Goal: Task Accomplishment & Management: Complete application form

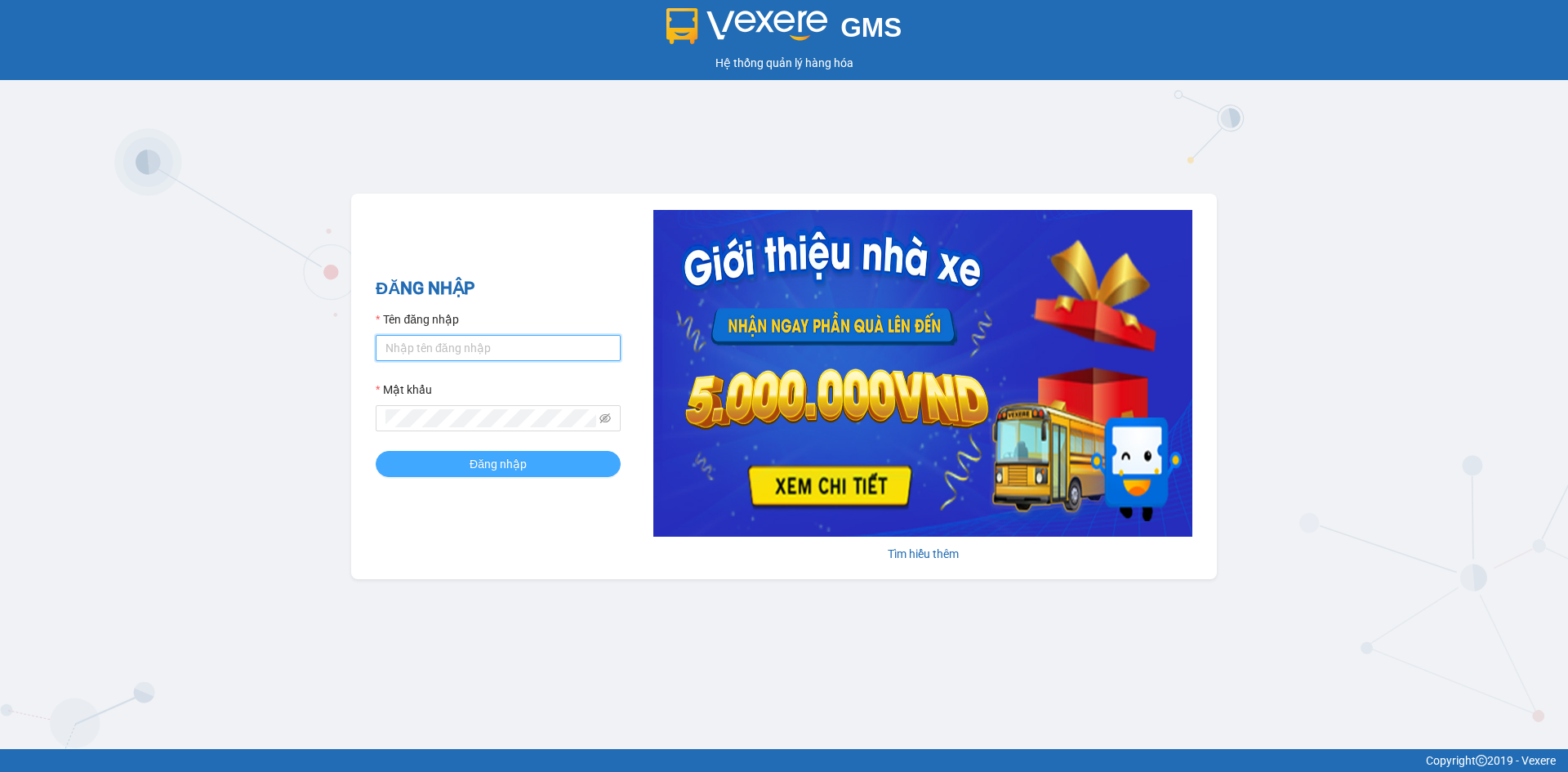
type input "hoanganh.ducphatth"
click at [570, 472] on button "Đăng nhập" at bounding box center [498, 464] width 245 height 27
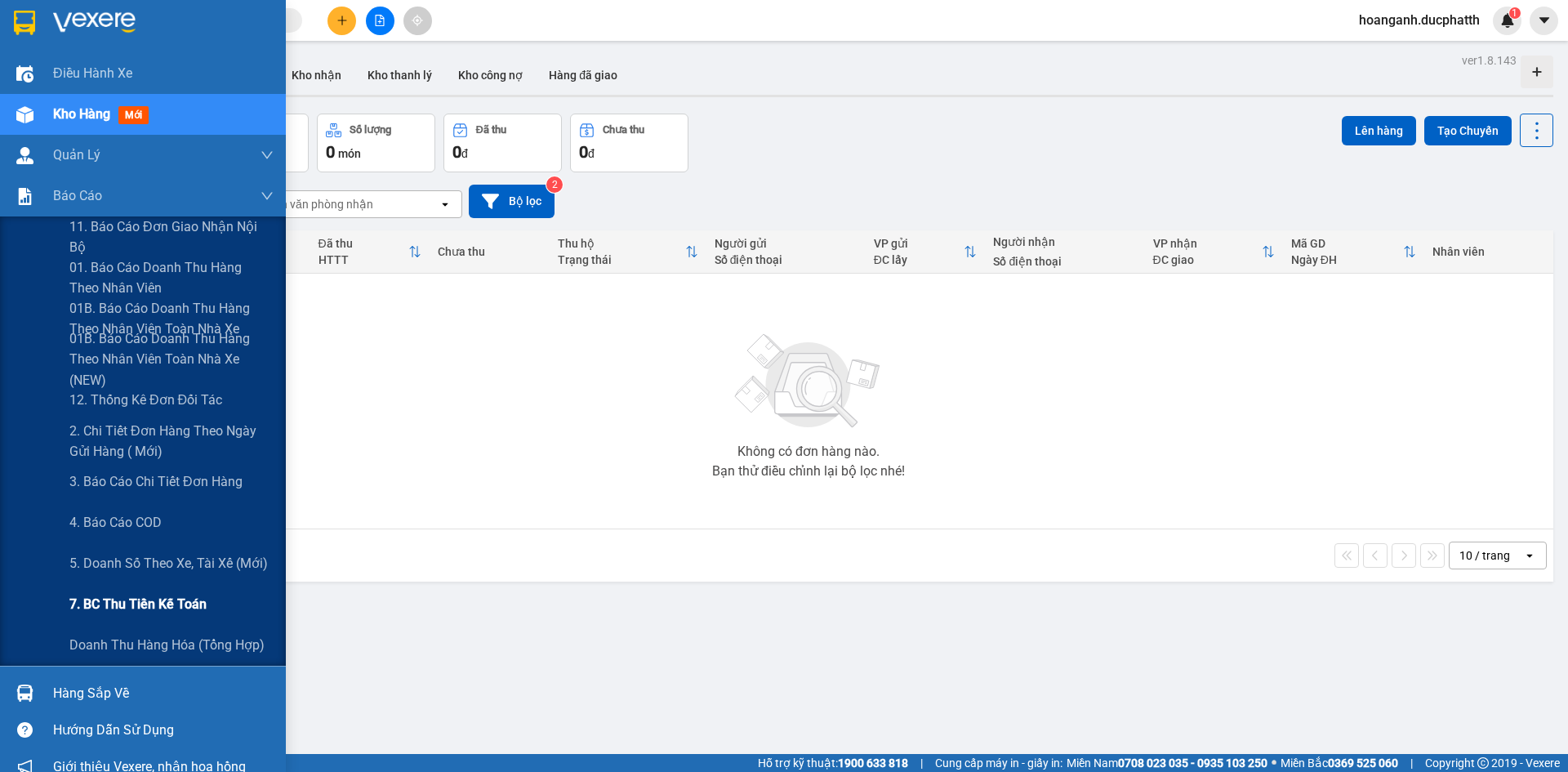
click at [134, 604] on span "7. BC thu tiền kế toán" at bounding box center [138, 604] width 137 height 21
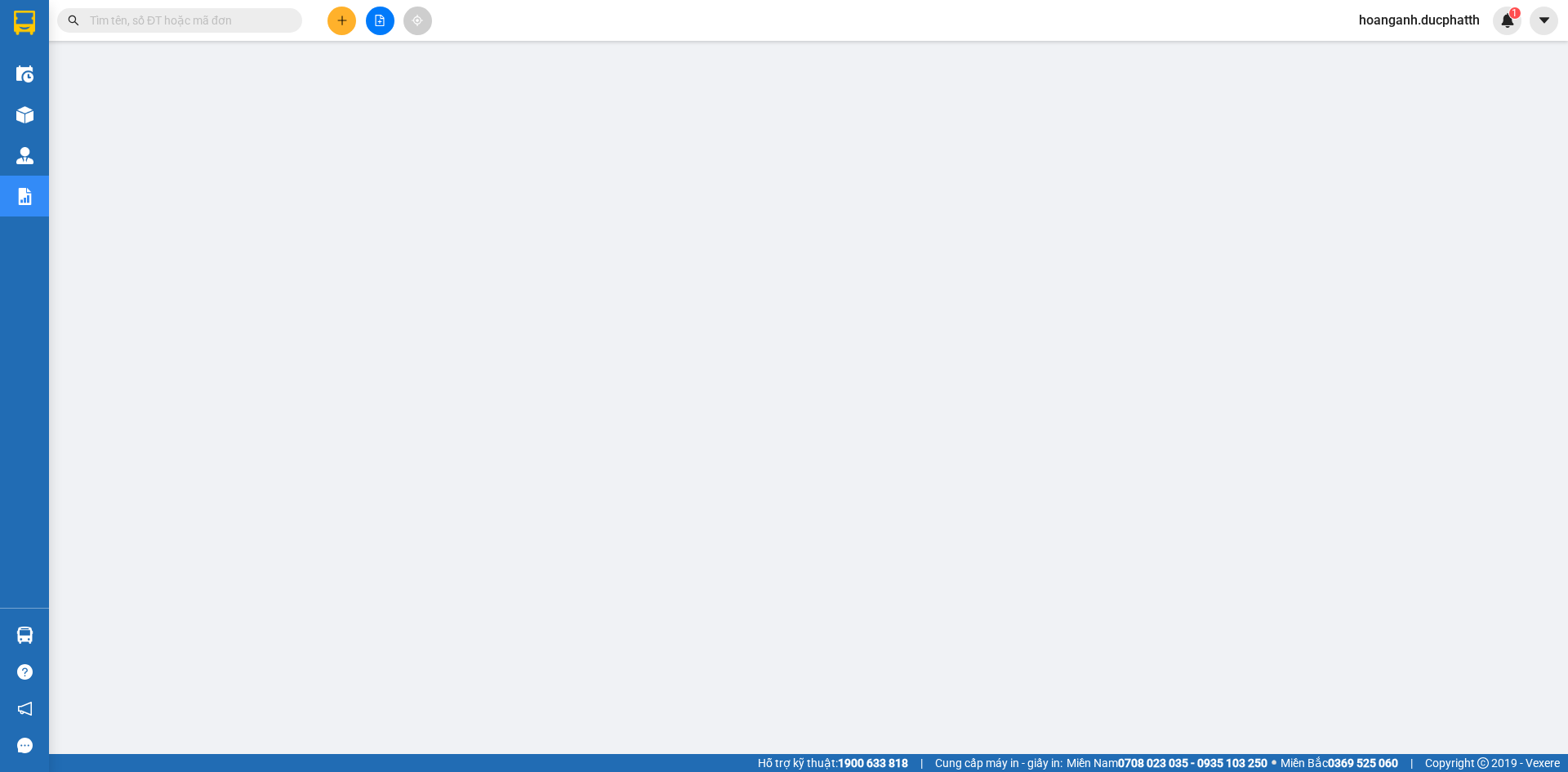
click at [211, 29] on span at bounding box center [180, 21] width 245 height 25
click at [210, 21] on input "text" at bounding box center [186, 20] width 193 height 18
paste input "NN1209250329"
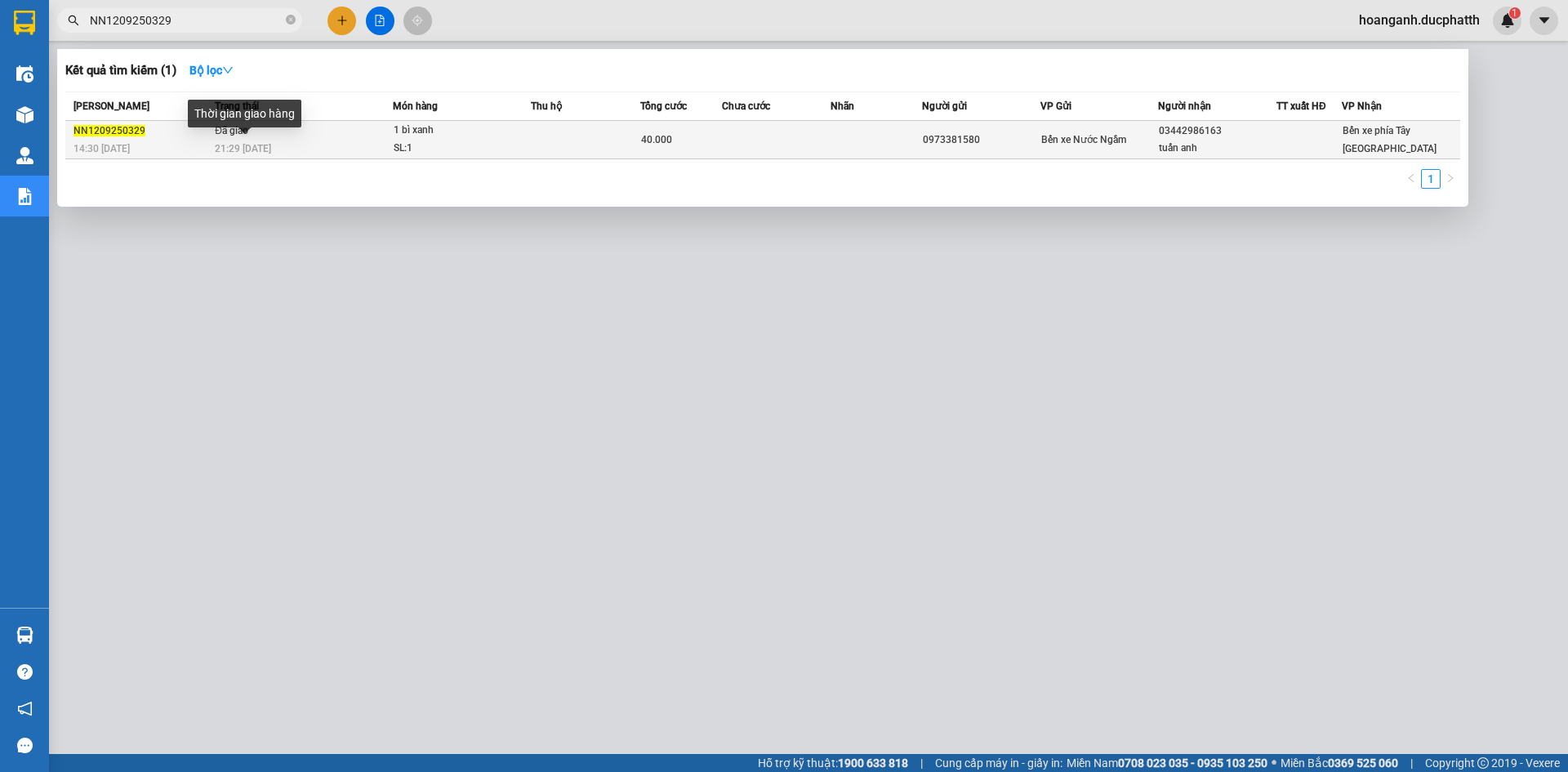
type input "NN1209250329"
click at [238, 143] on span "21:29 - 12/09" at bounding box center [243, 148] width 56 height 11
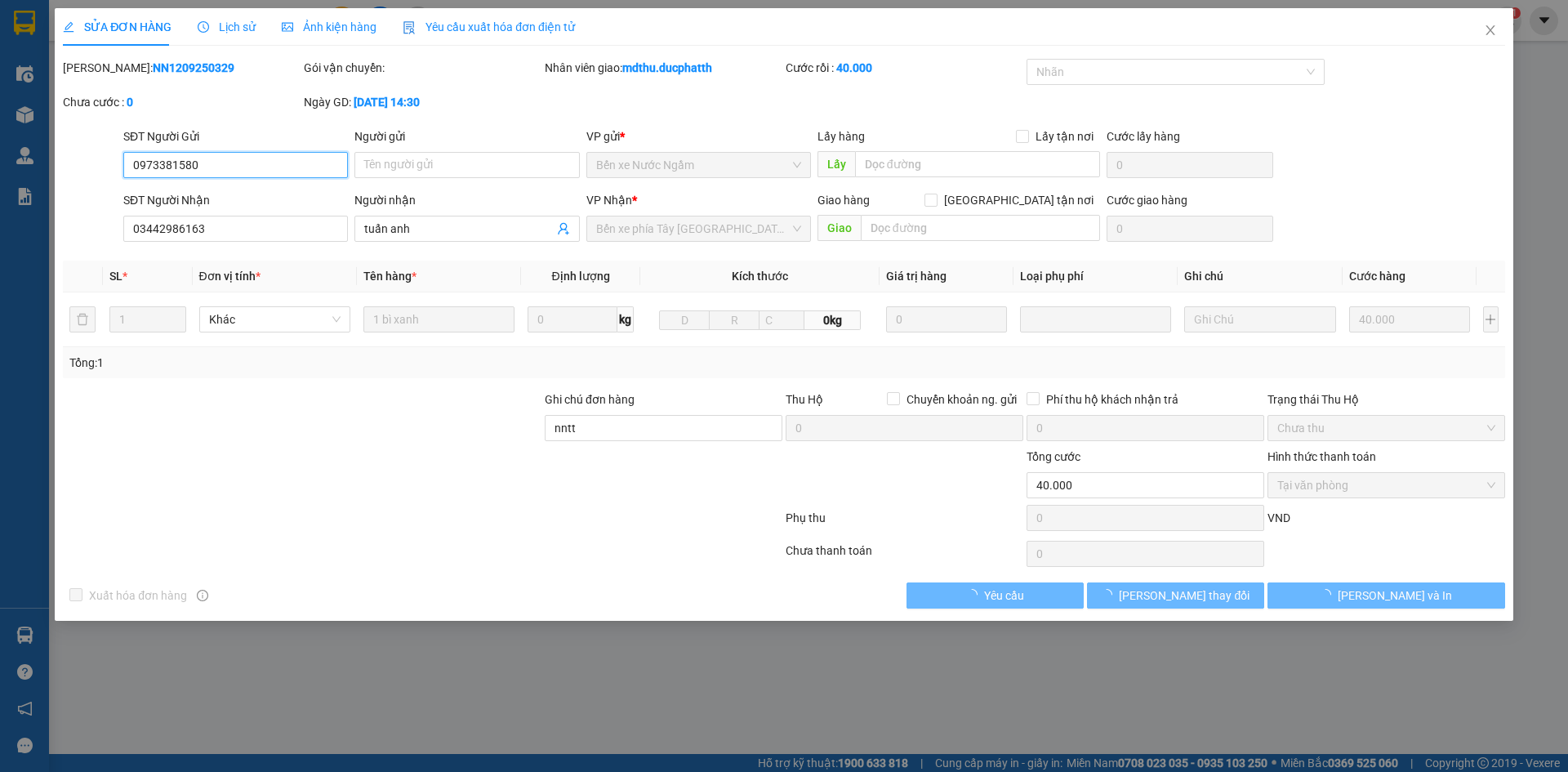
type input "0973381580"
type input "03442986163"
type input "tuấn anh"
type input "nntt"
type input "40.000"
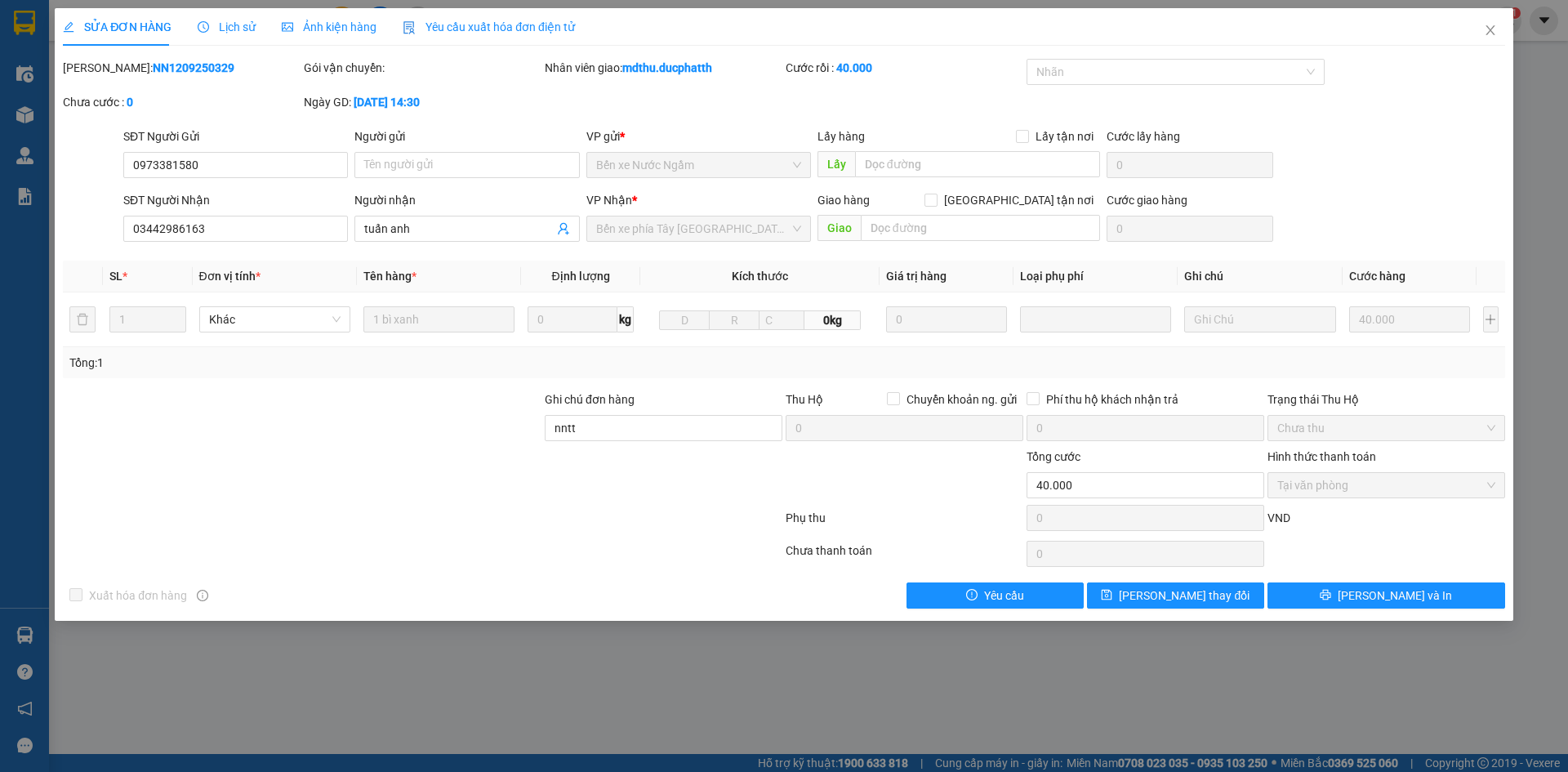
click at [241, 34] on div "Lịch sử" at bounding box center [227, 27] width 58 height 18
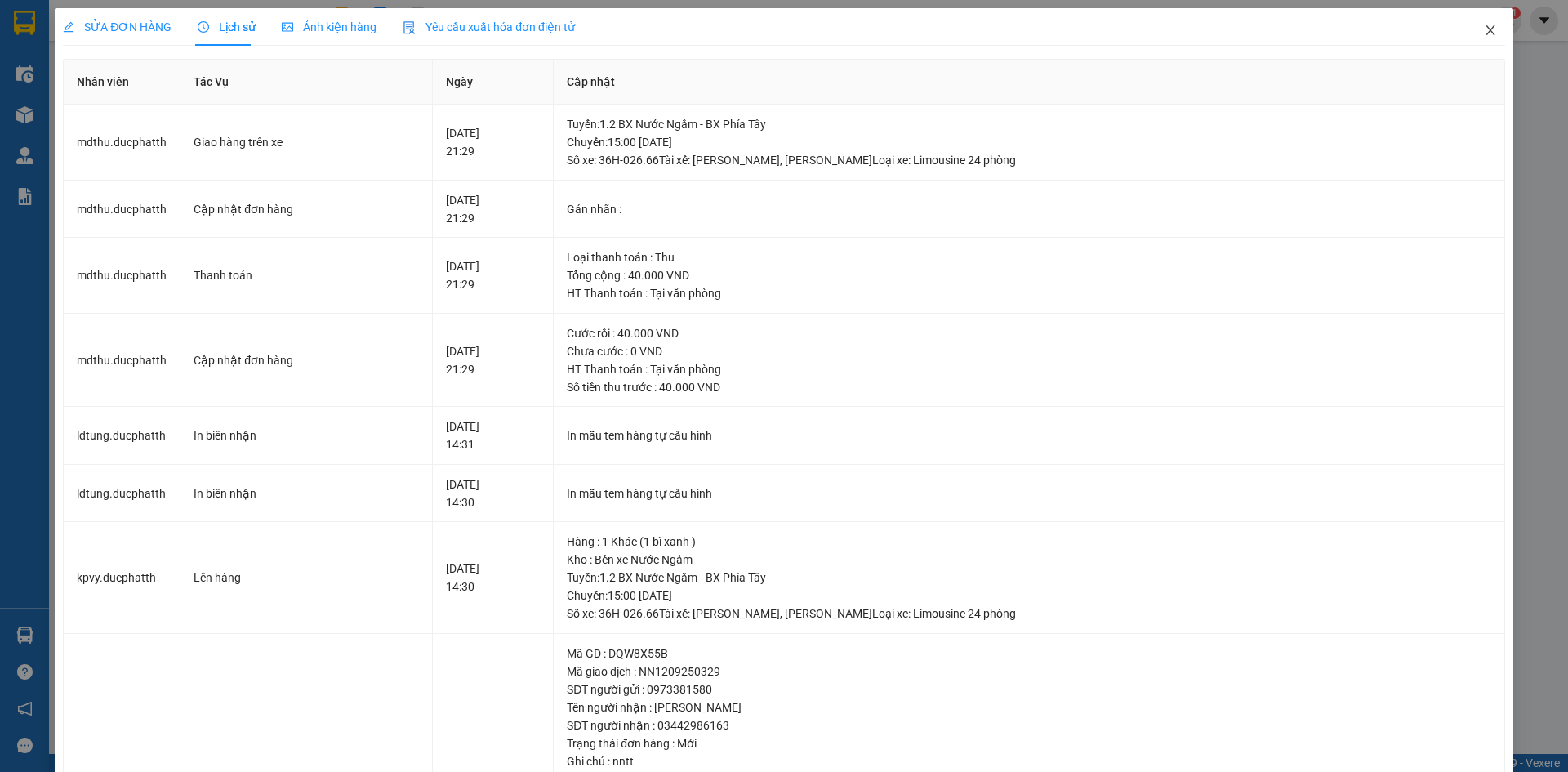
click at [1484, 36] on icon "close" at bounding box center [1490, 30] width 13 height 13
